Goal: Information Seeking & Learning: Find contact information

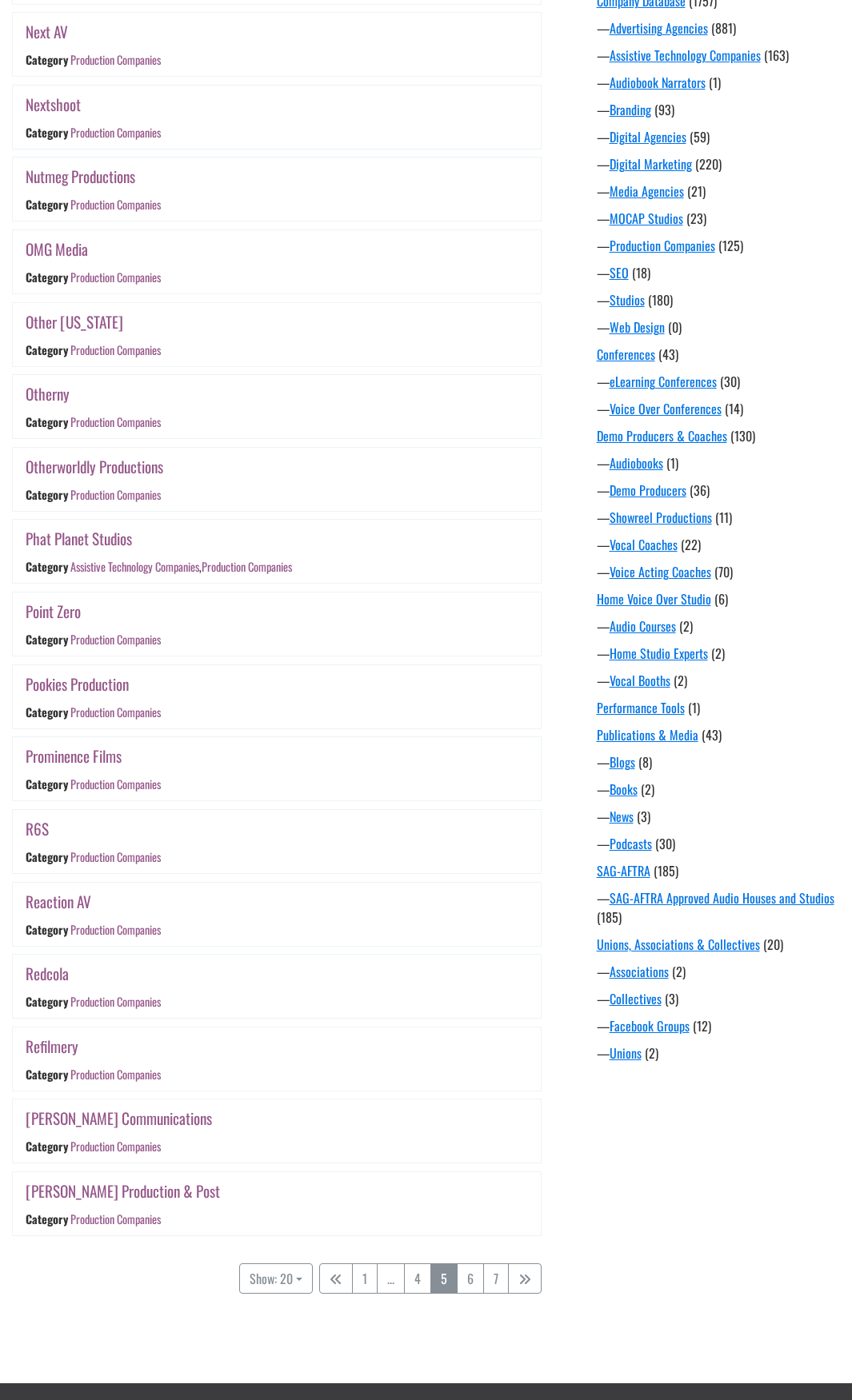
scroll to position [637, 0]
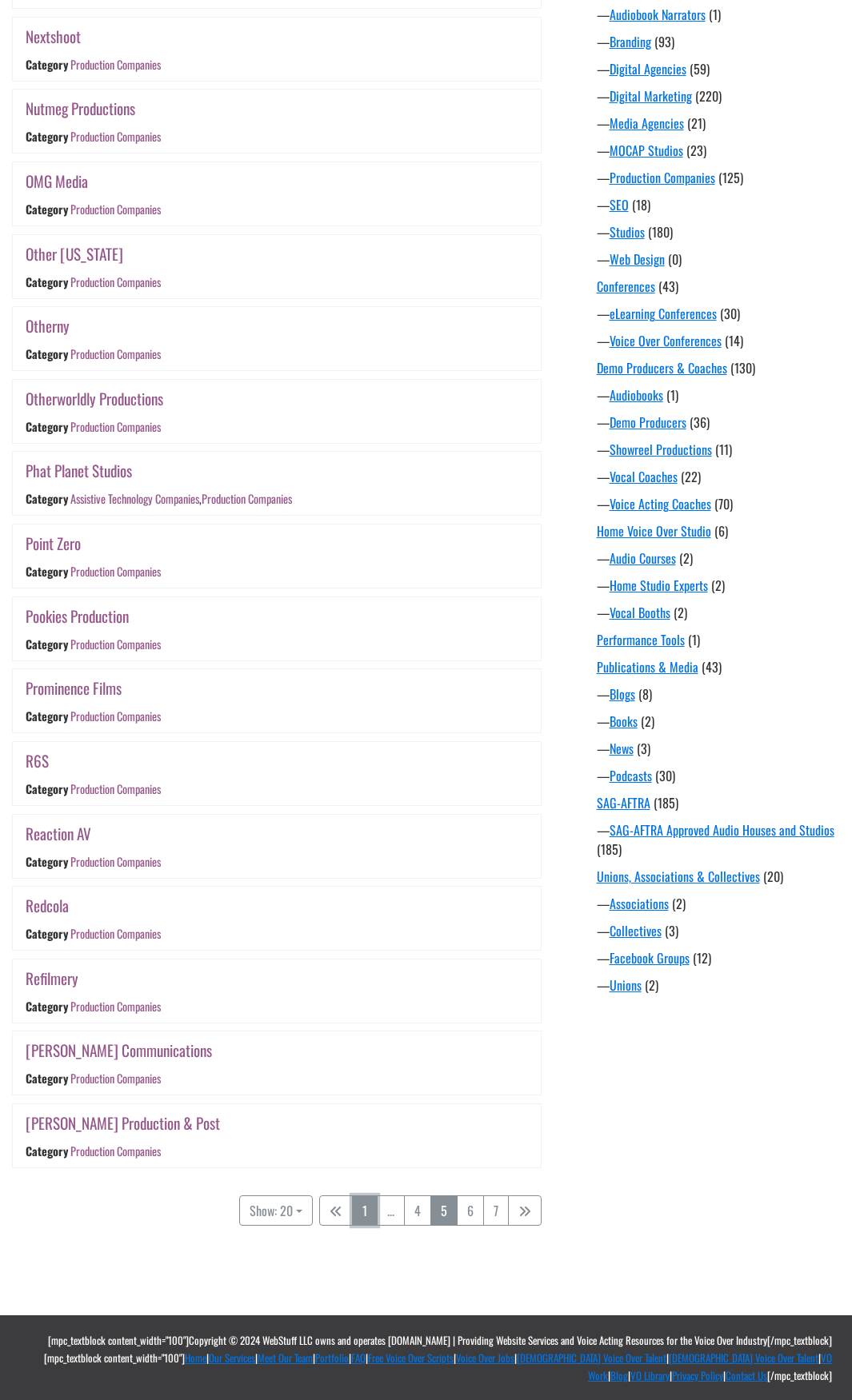
click at [367, 1216] on link "1" at bounding box center [365, 1211] width 26 height 30
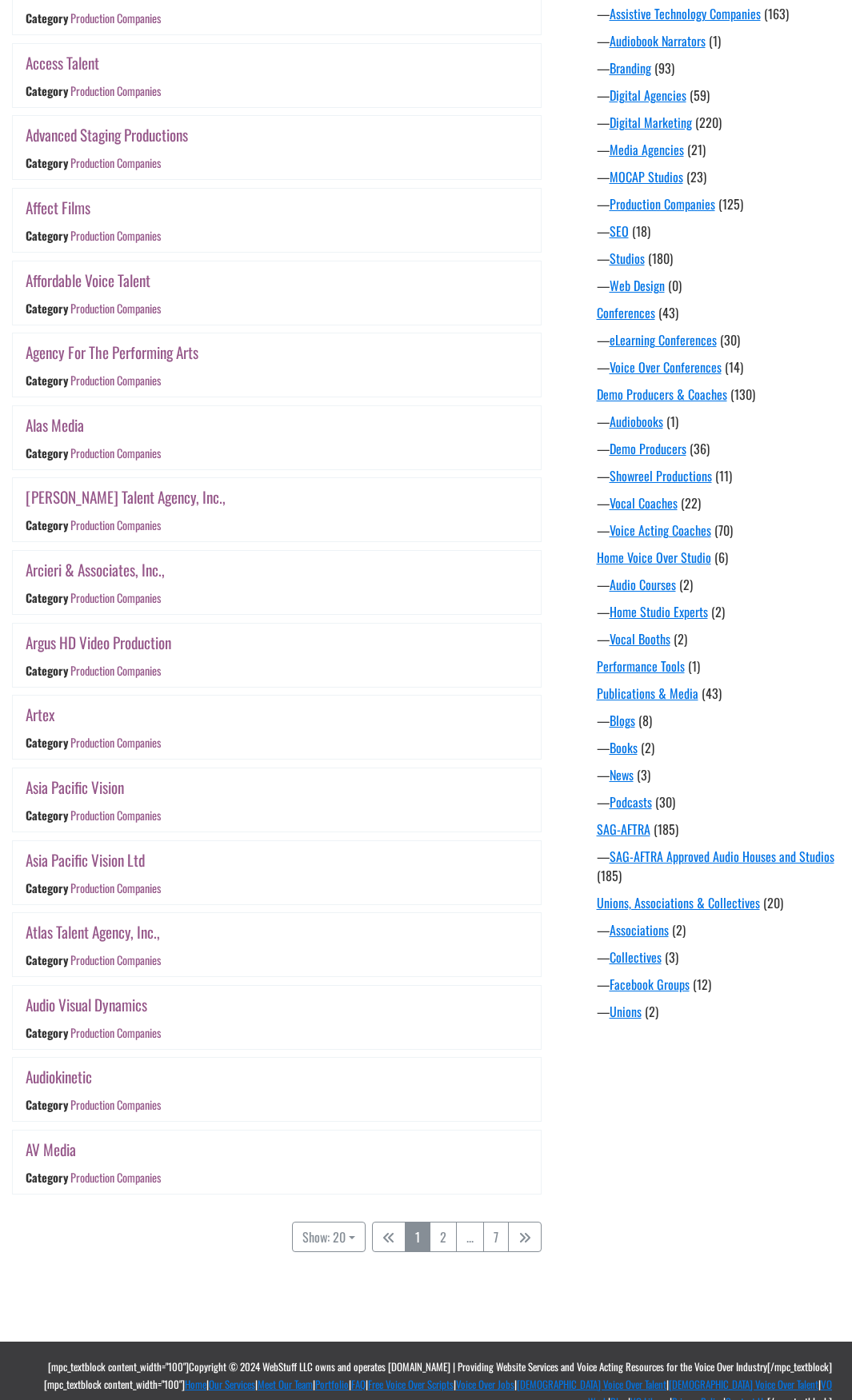
scroll to position [637, 0]
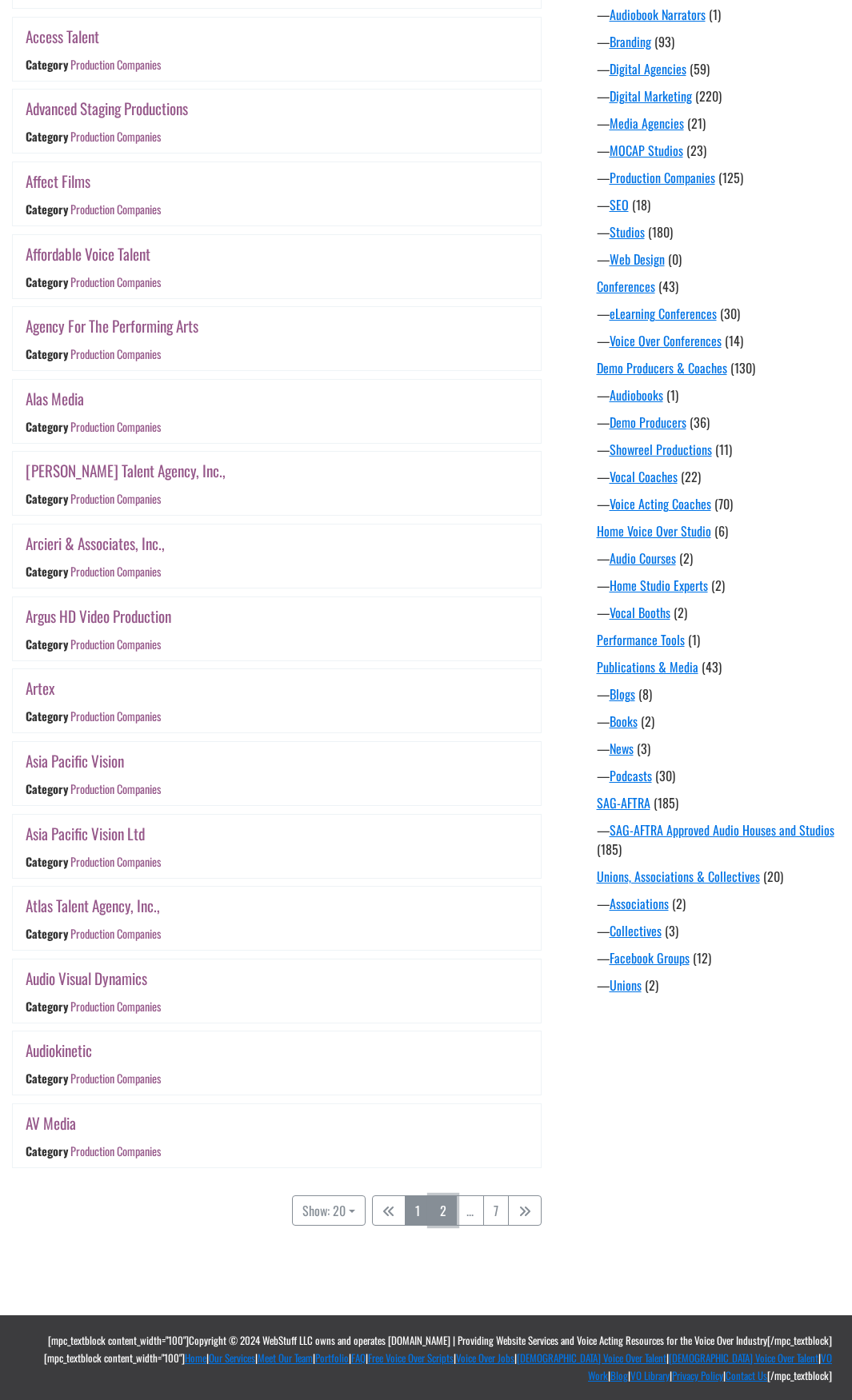
click at [446, 1213] on link "2" at bounding box center [443, 1211] width 28 height 30
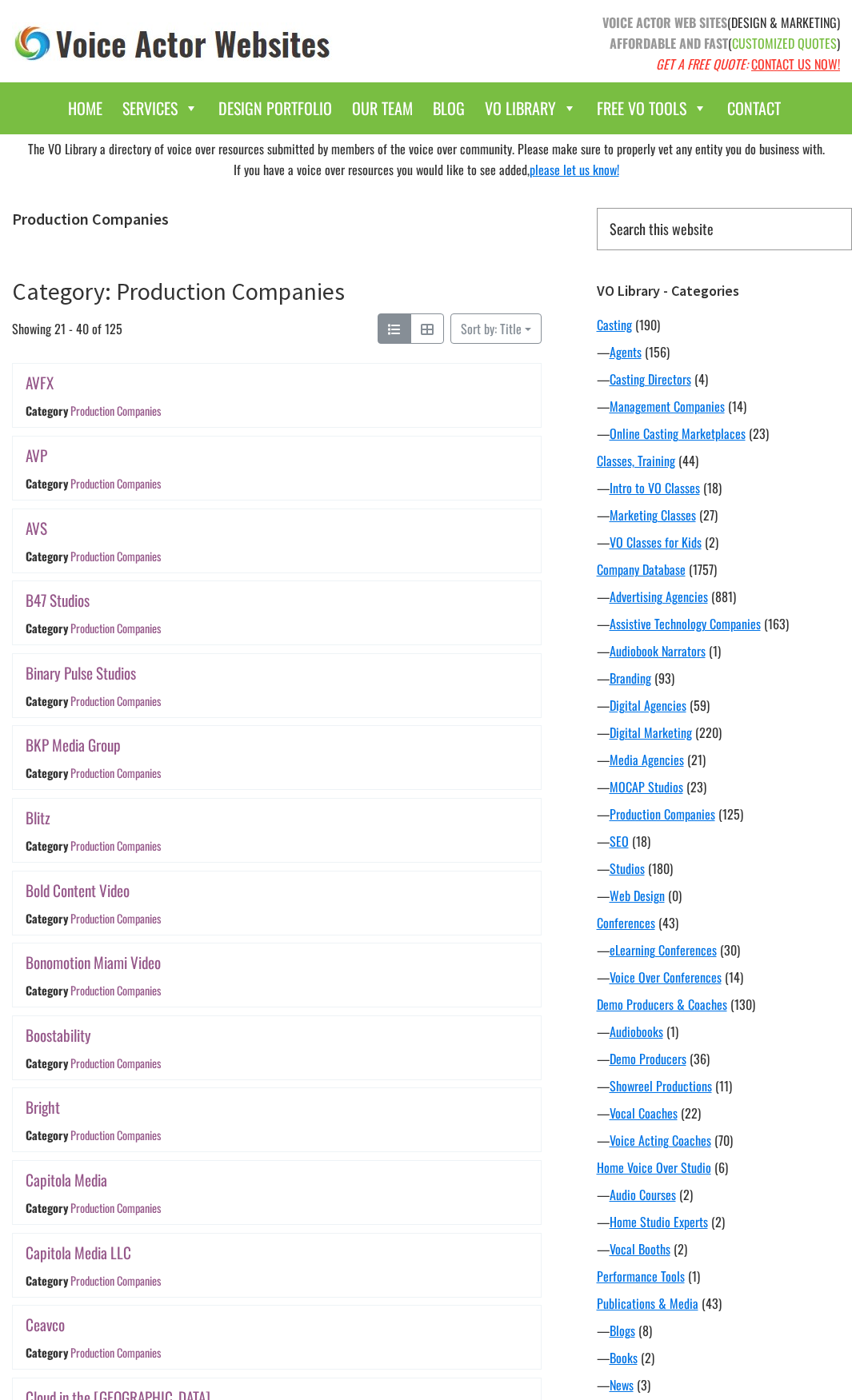
click at [672, 227] on input "Search this website" at bounding box center [724, 228] width 256 height 43
type input "clean cuts"
click at [851, 207] on input "Search" at bounding box center [851, 207] width 1 height 1
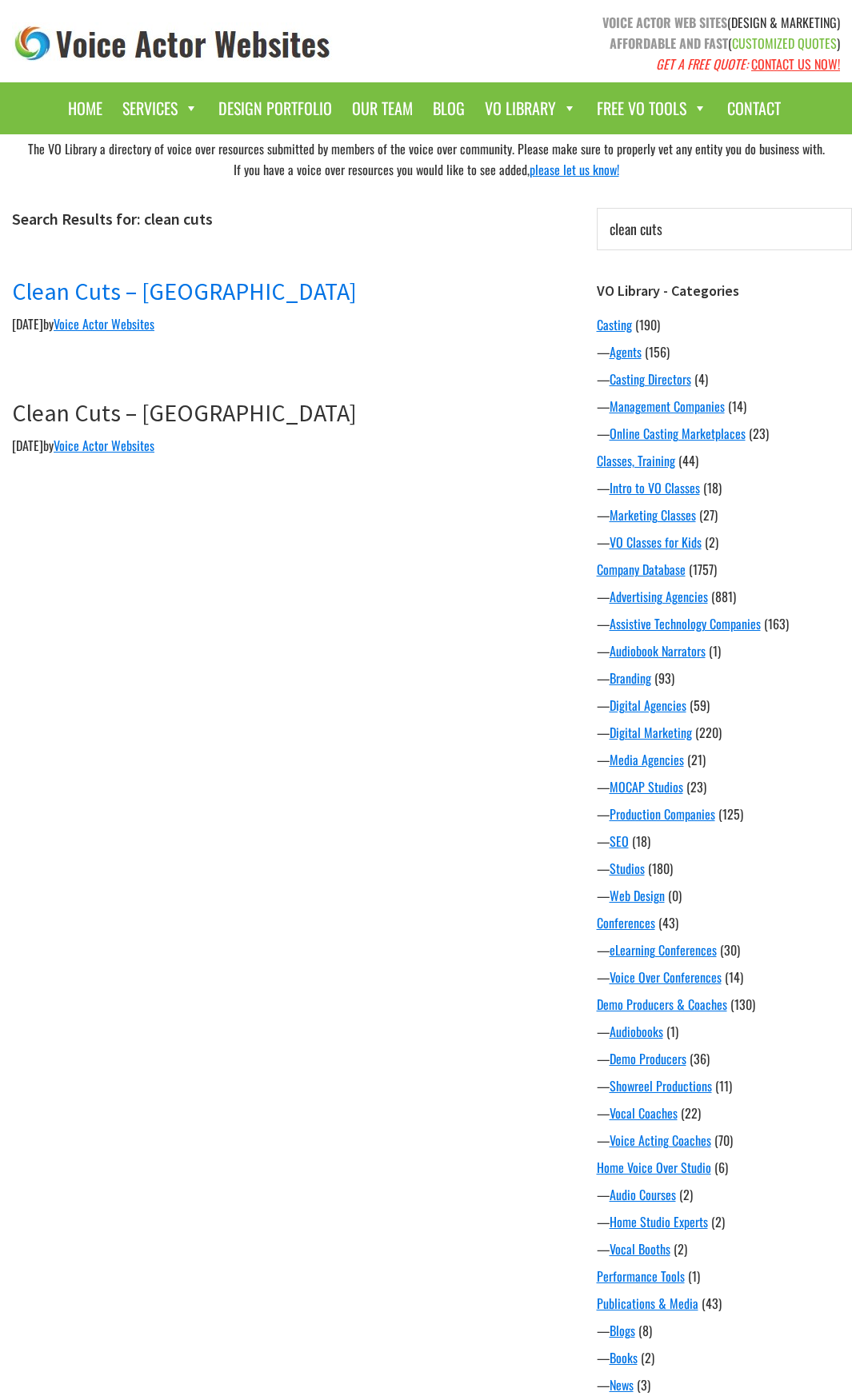
click at [36, 286] on link "Clean Cuts – [GEOGRAPHIC_DATA]" at bounding box center [185, 291] width 345 height 30
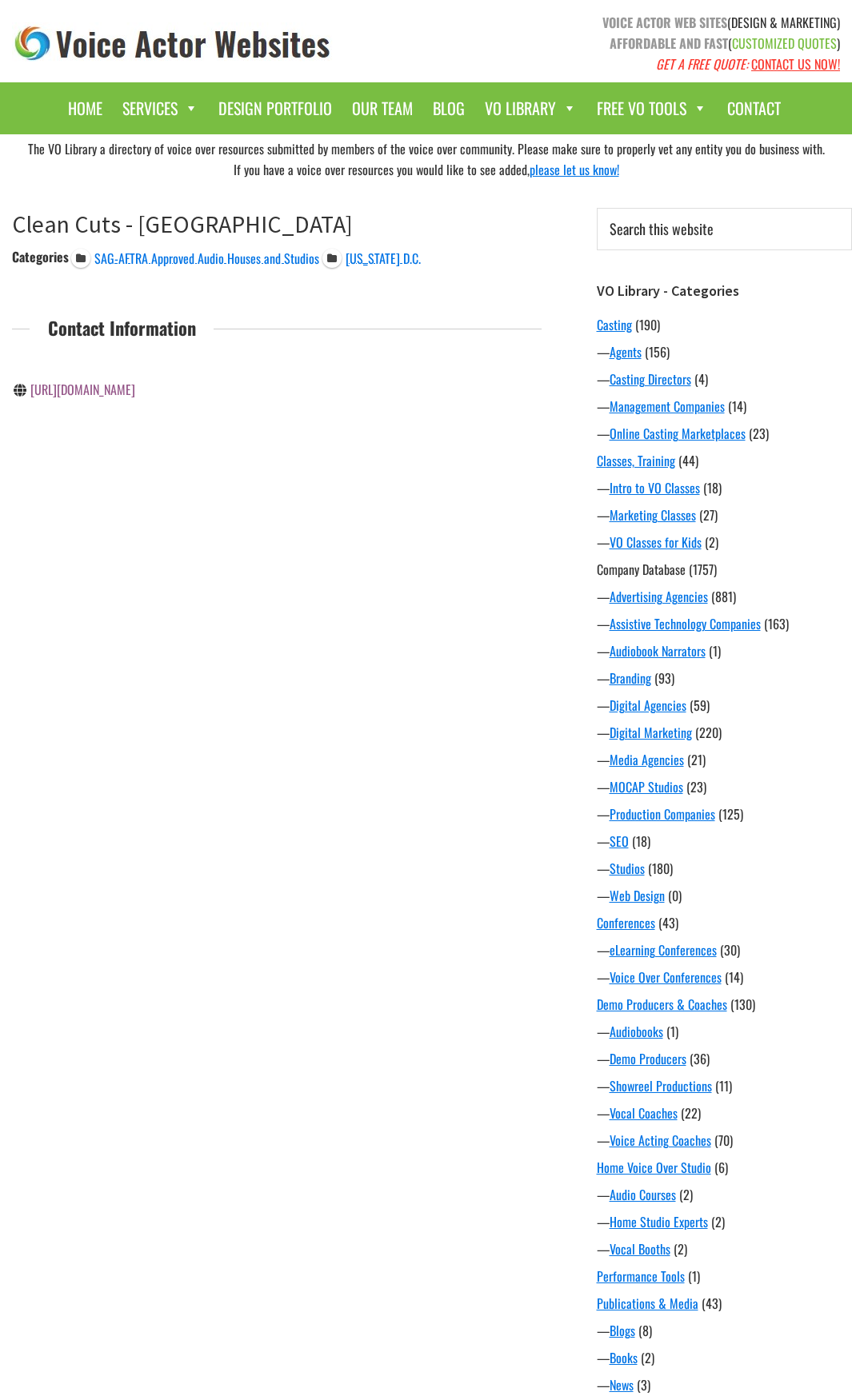
click at [643, 573] on link "Company Database" at bounding box center [641, 569] width 89 height 19
click at [631, 486] on link "Intro to VO Classes" at bounding box center [654, 487] width 90 height 19
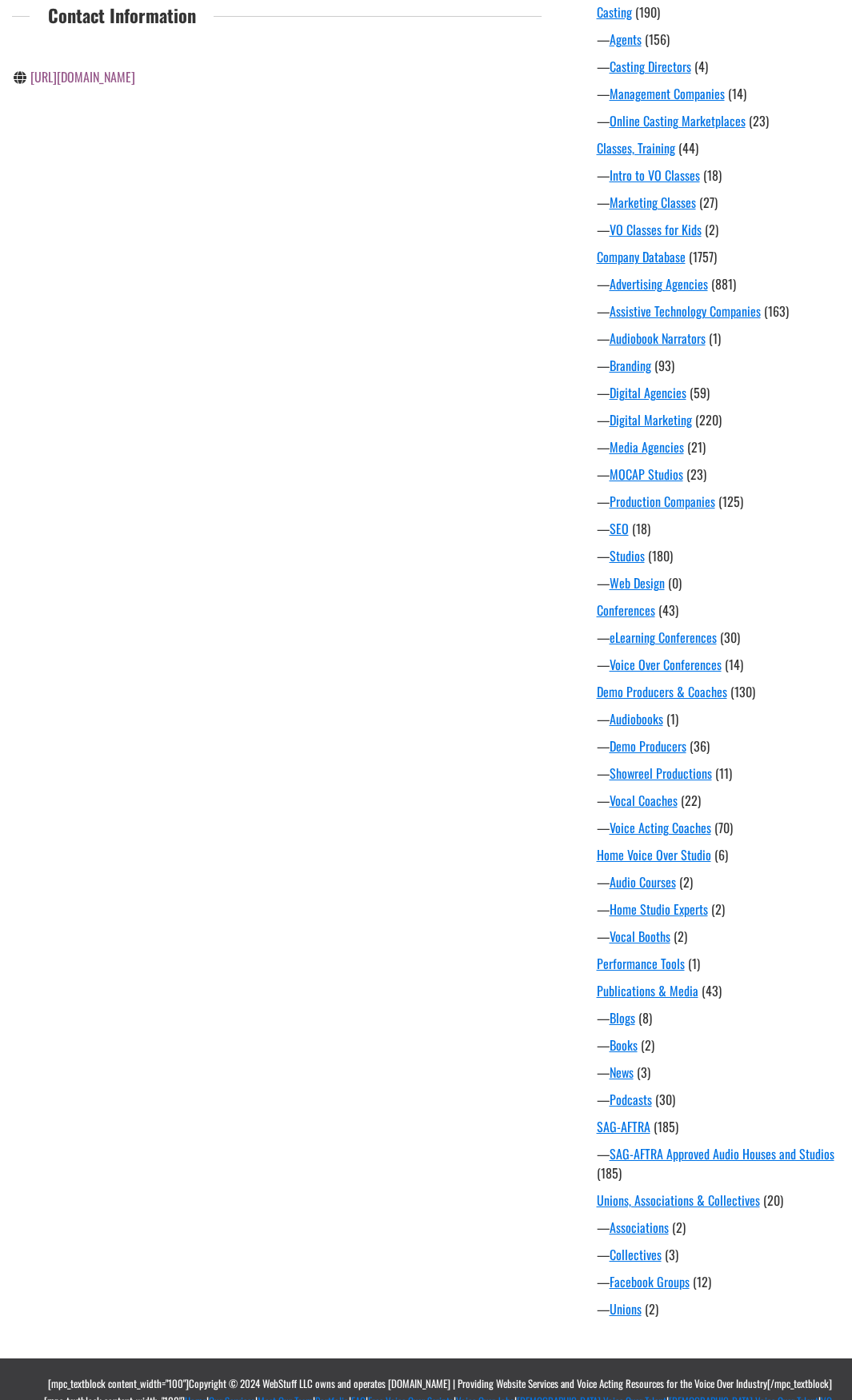
scroll to position [356, 0]
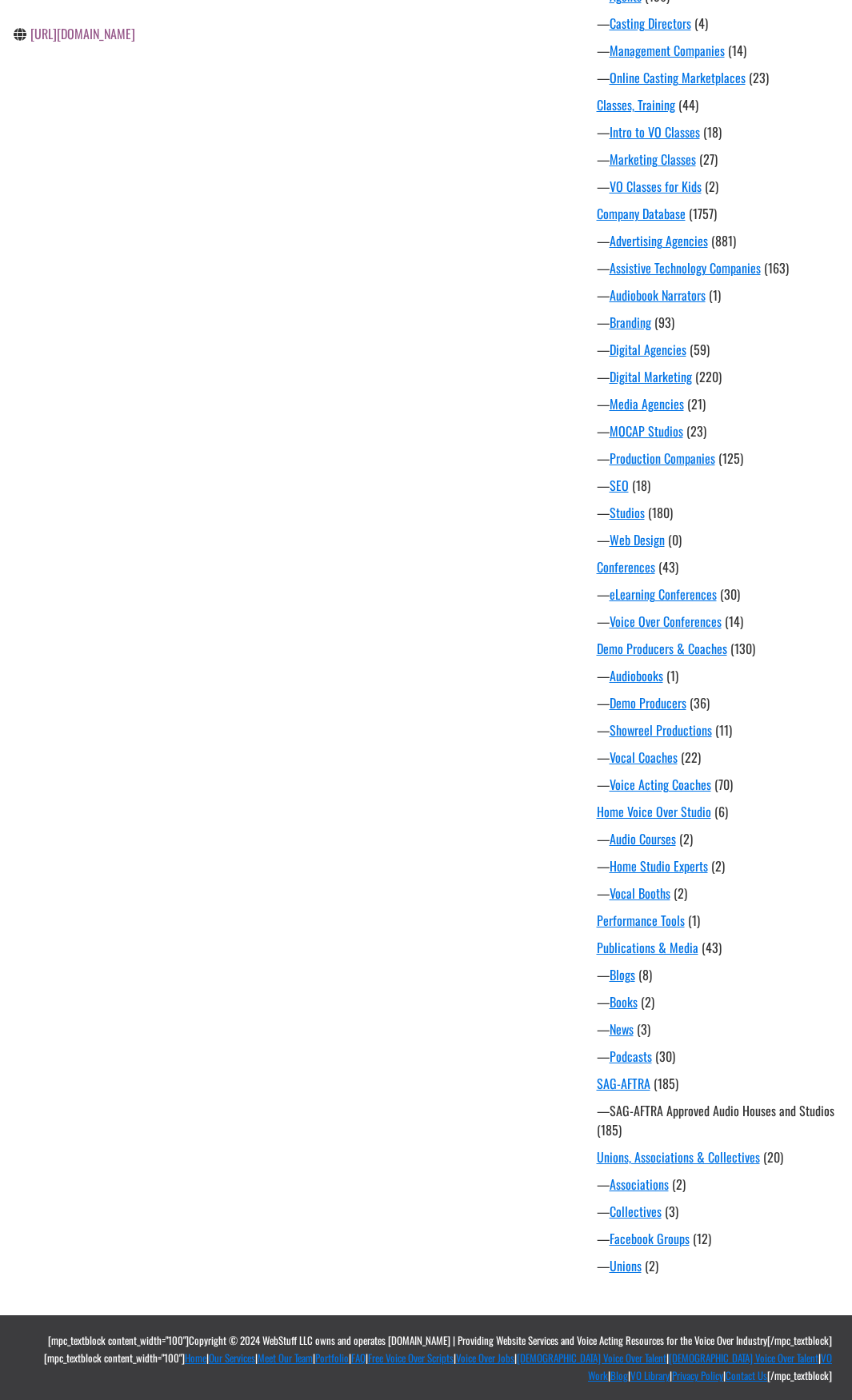
click at [770, 1112] on link "SAG-AFTRA Approved Audio Houses and Studios" at bounding box center [722, 1111] width 225 height 19
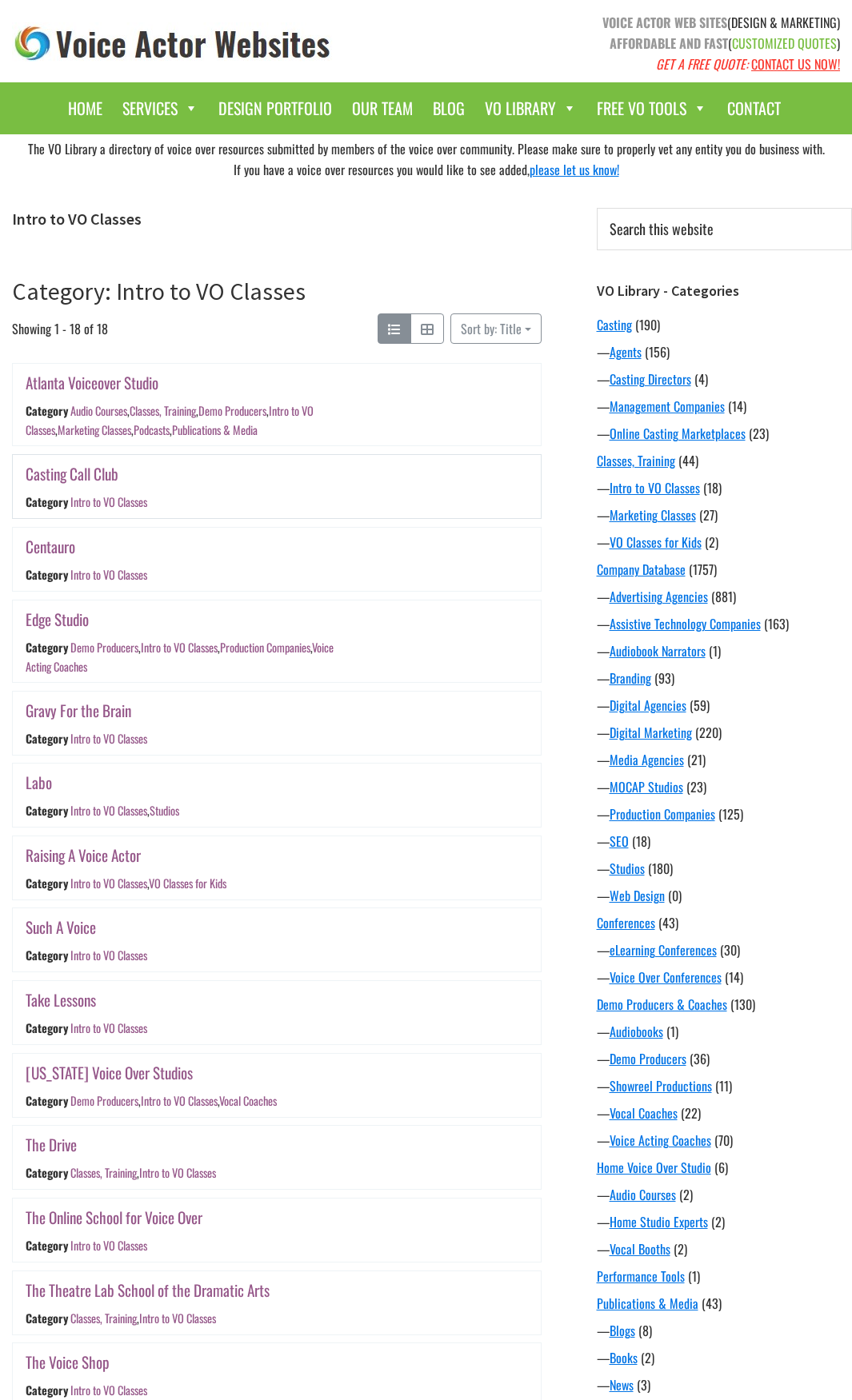
click at [81, 473] on link "Casting Call Club" at bounding box center [71, 474] width 92 height 23
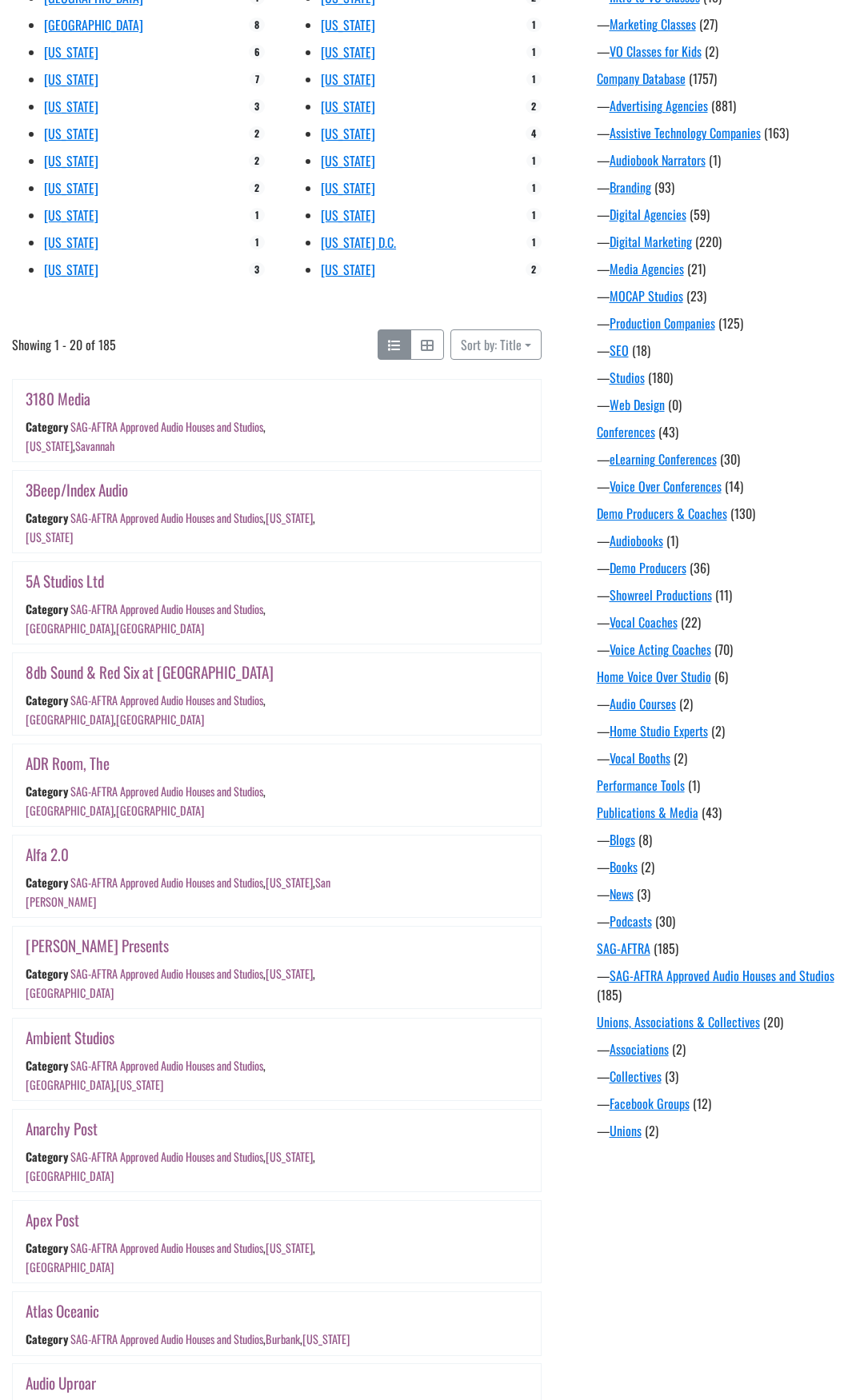
scroll to position [591, 0]
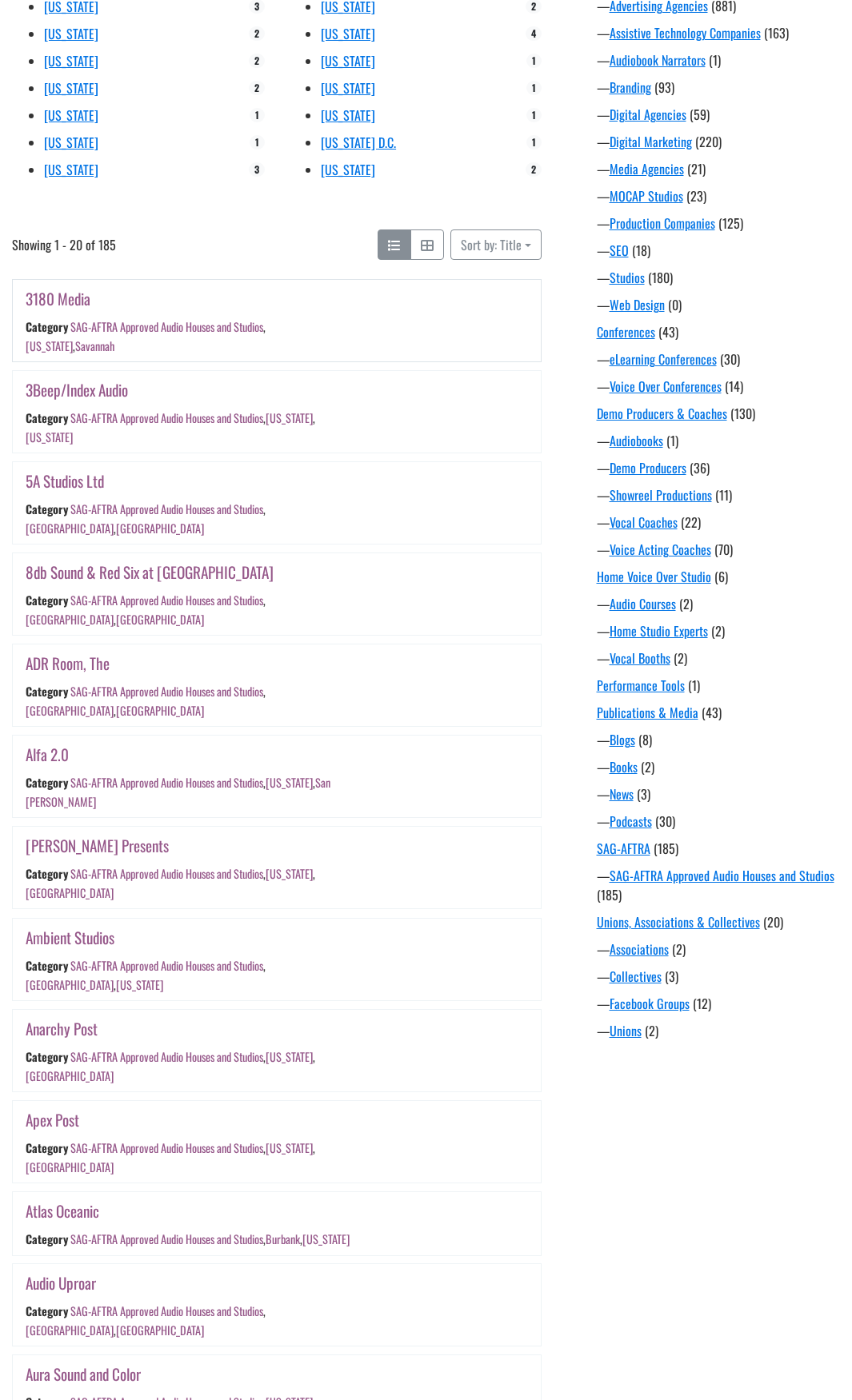
click at [46, 298] on link "3180 Media" at bounding box center [58, 299] width 65 height 23
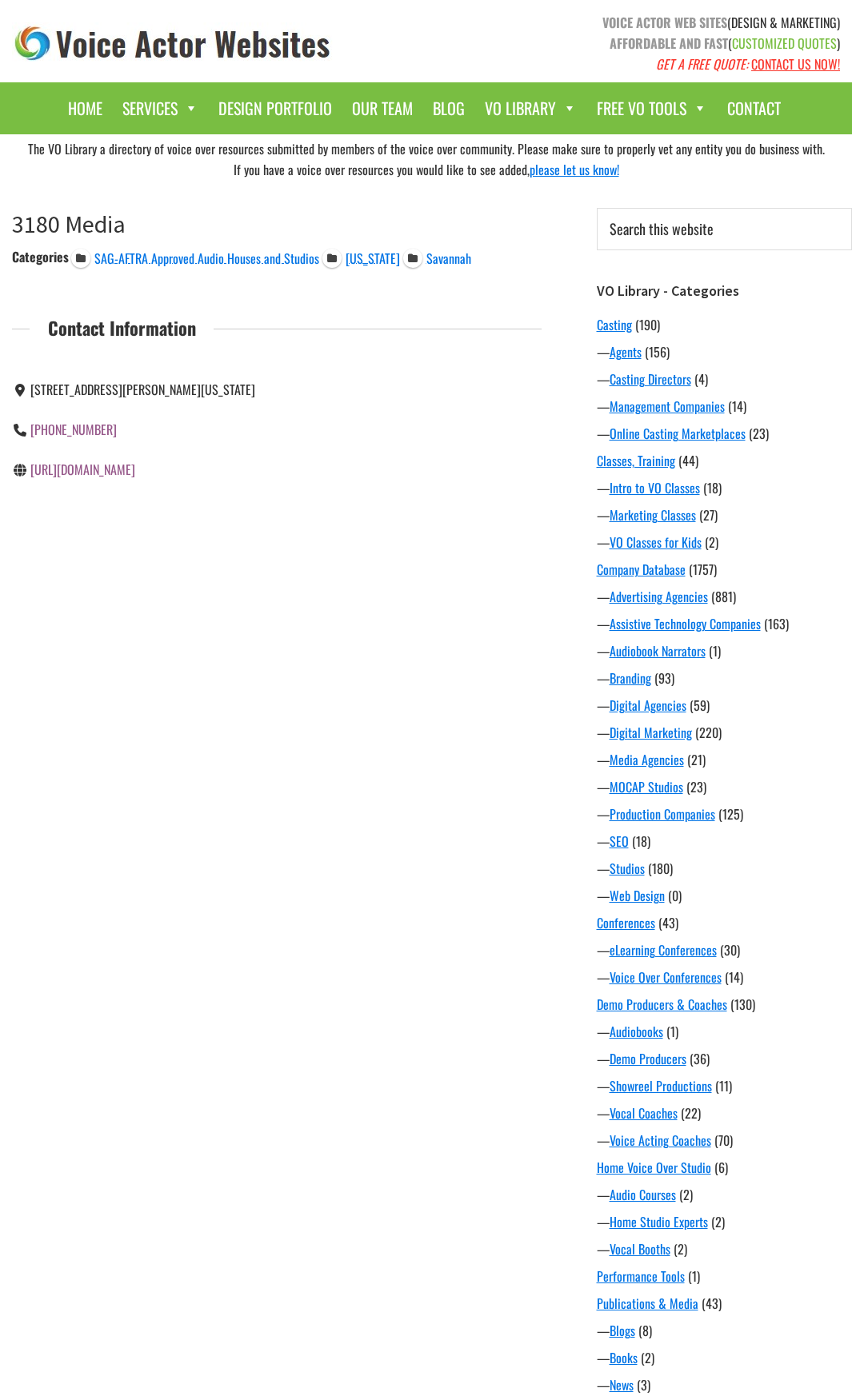
click at [96, 479] on link "[URL][DOMAIN_NAME]" at bounding box center [83, 469] width 105 height 19
